Goal: Information Seeking & Learning: Learn about a topic

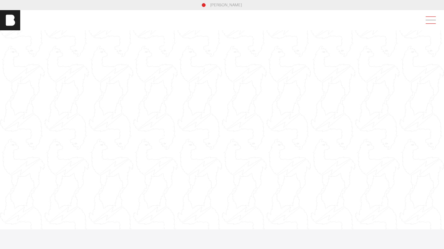
click at [435, 22] on span at bounding box center [429, 20] width 15 height 11
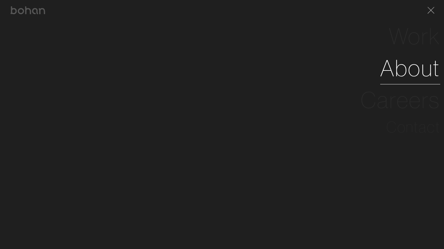
click at [418, 69] on link "About" at bounding box center [410, 68] width 60 height 32
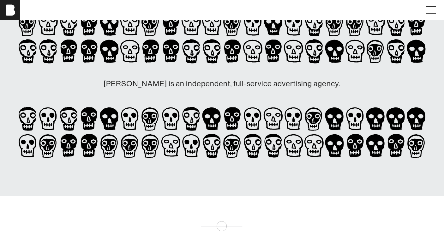
scroll to position [0, 1]
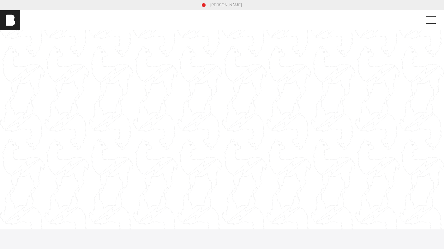
click at [218, 4] on link "[PERSON_NAME]" at bounding box center [226, 5] width 32 height 6
click at [436, 20] on span at bounding box center [431, 20] width 10 height 0
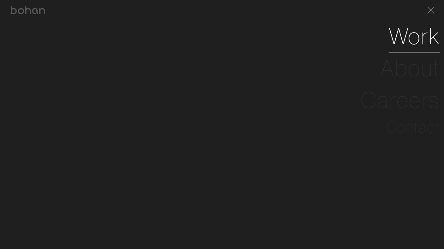
click at [414, 45] on link "Work" at bounding box center [414, 36] width 51 height 32
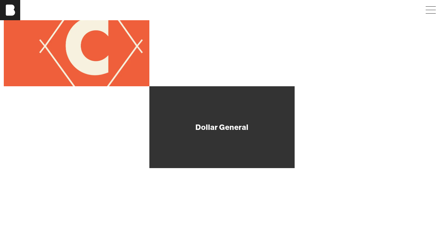
scroll to position [103, 0]
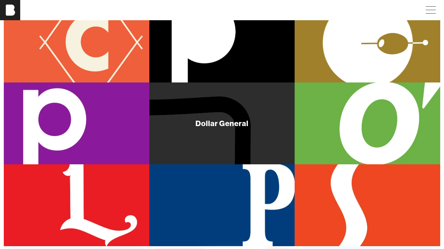
click at [230, 117] on div "Dollar General" at bounding box center [222, 123] width 146 height 82
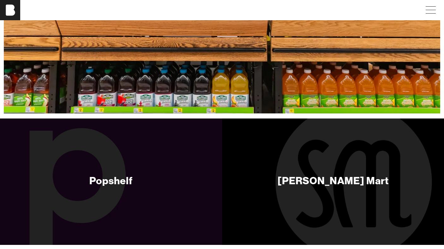
scroll to position [2117, 0]
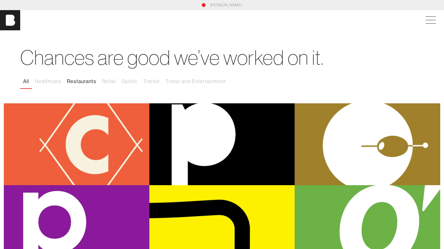
click at [74, 84] on button "Restaurants" at bounding box center [81, 81] width 35 height 13
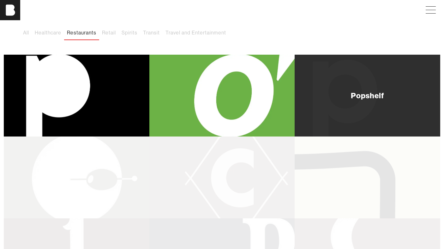
scroll to position [97, 0]
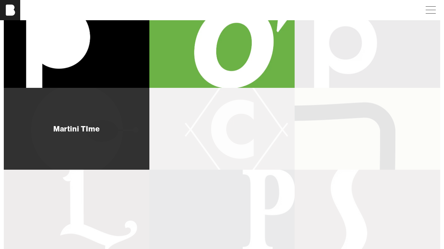
click at [53, 144] on div "Martini TIme" at bounding box center [77, 129] width 146 height 82
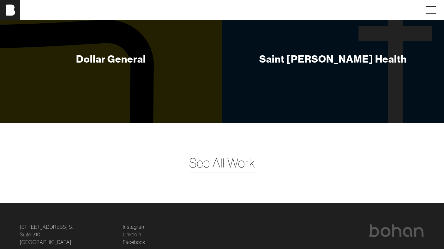
scroll to position [2465, 1]
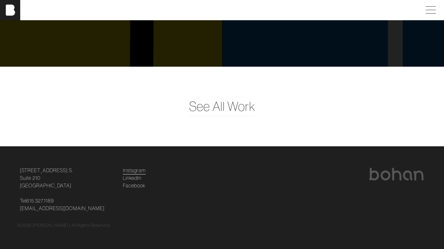
click at [133, 171] on link "Instagram" at bounding box center [134, 170] width 23 height 8
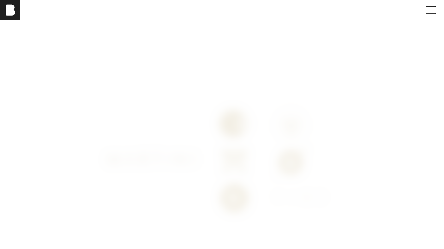
scroll to position [450, 0]
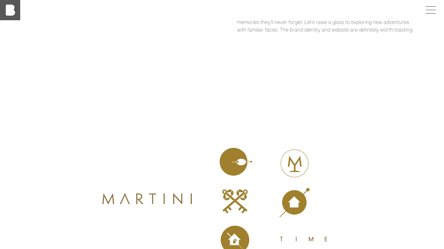
click at [8, 10] on img at bounding box center [10, 10] width 20 height 20
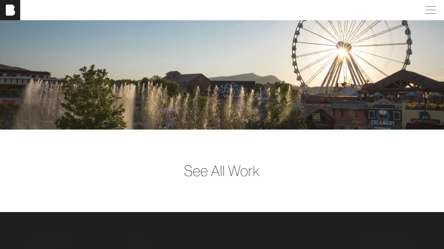
scroll to position [1587, 4]
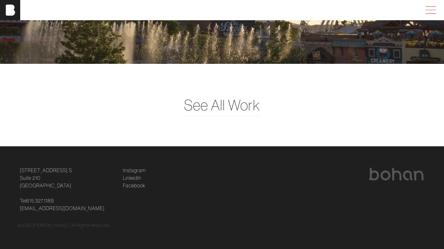
click at [432, 13] on span at bounding box center [429, 9] width 15 height 11
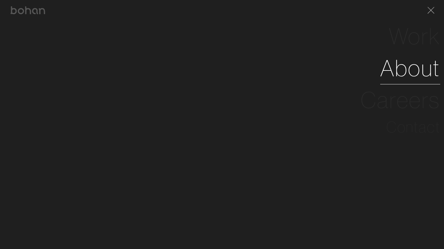
click at [400, 73] on link "About" at bounding box center [410, 68] width 60 height 32
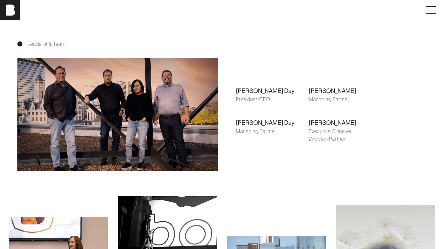
scroll to position [403, 5]
